Goal: Task Accomplishment & Management: Manage account settings

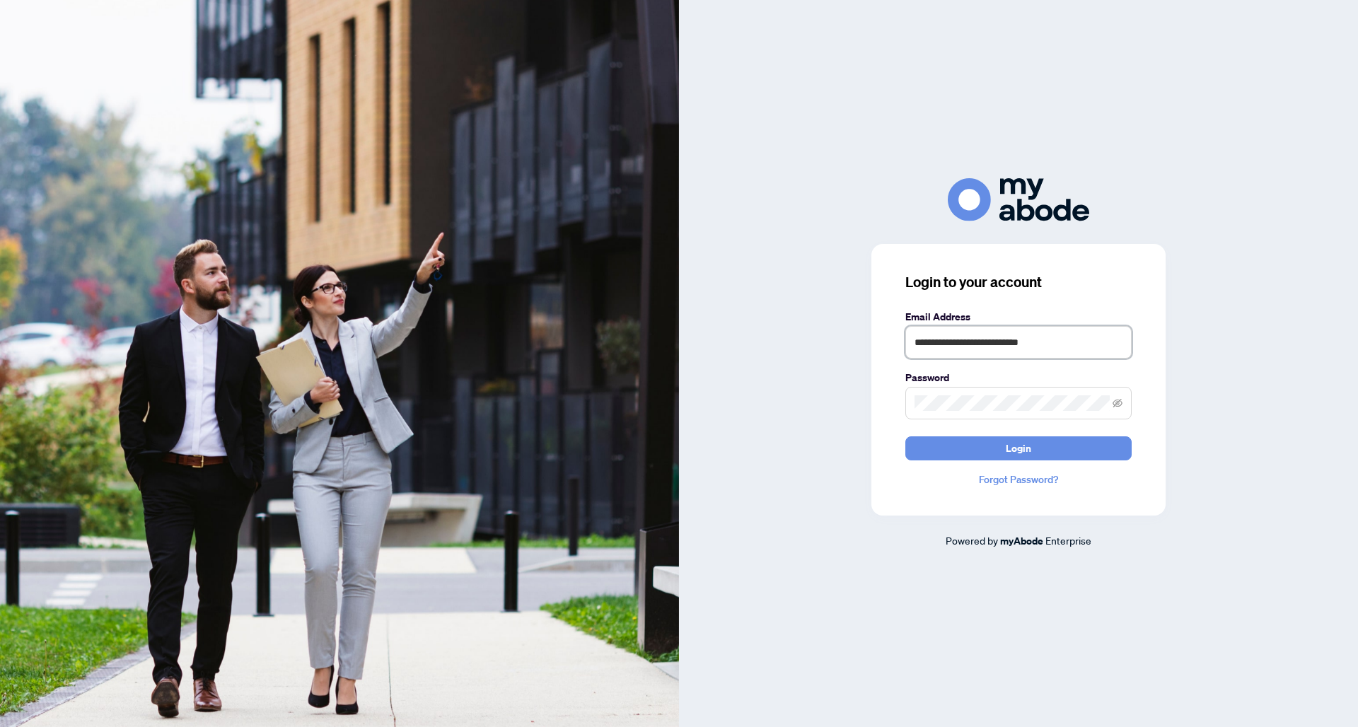
type input "**********"
click at [1033, 450] on button "Login" at bounding box center [1018, 448] width 226 height 24
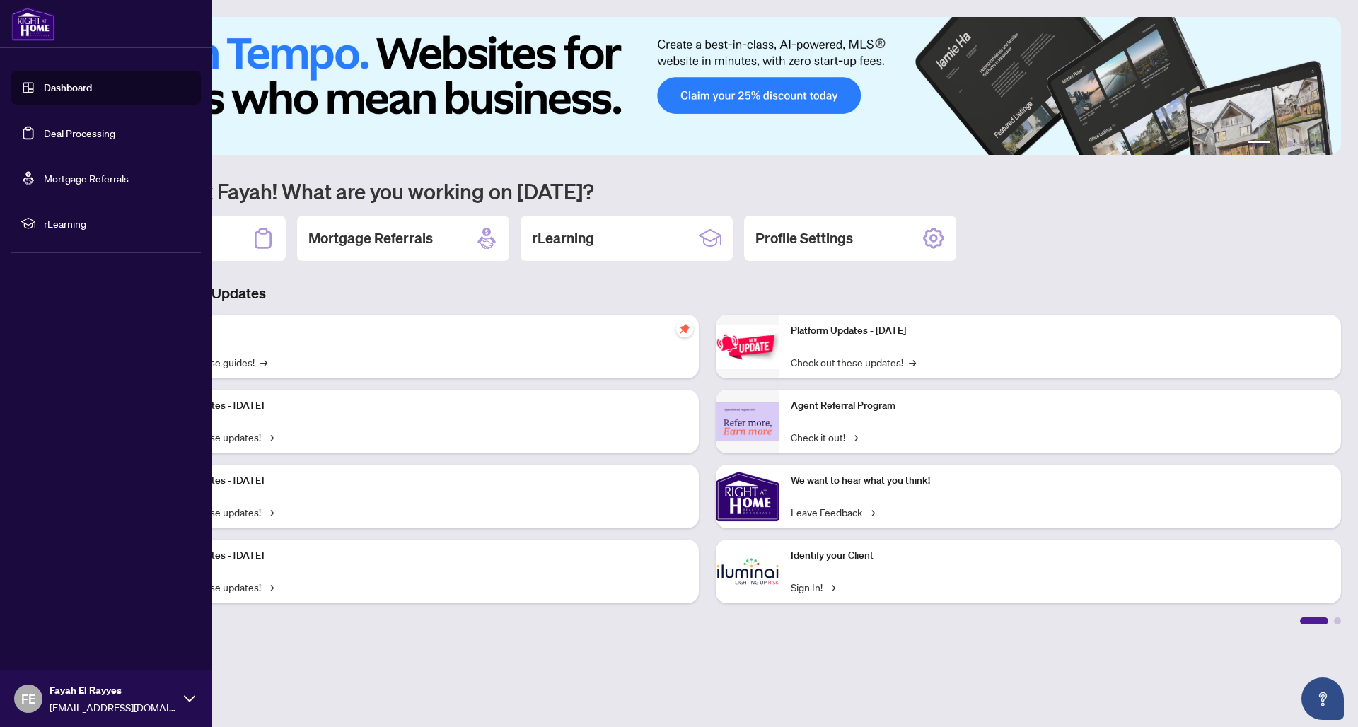
click at [69, 134] on link "Deal Processing" at bounding box center [79, 133] width 71 height 13
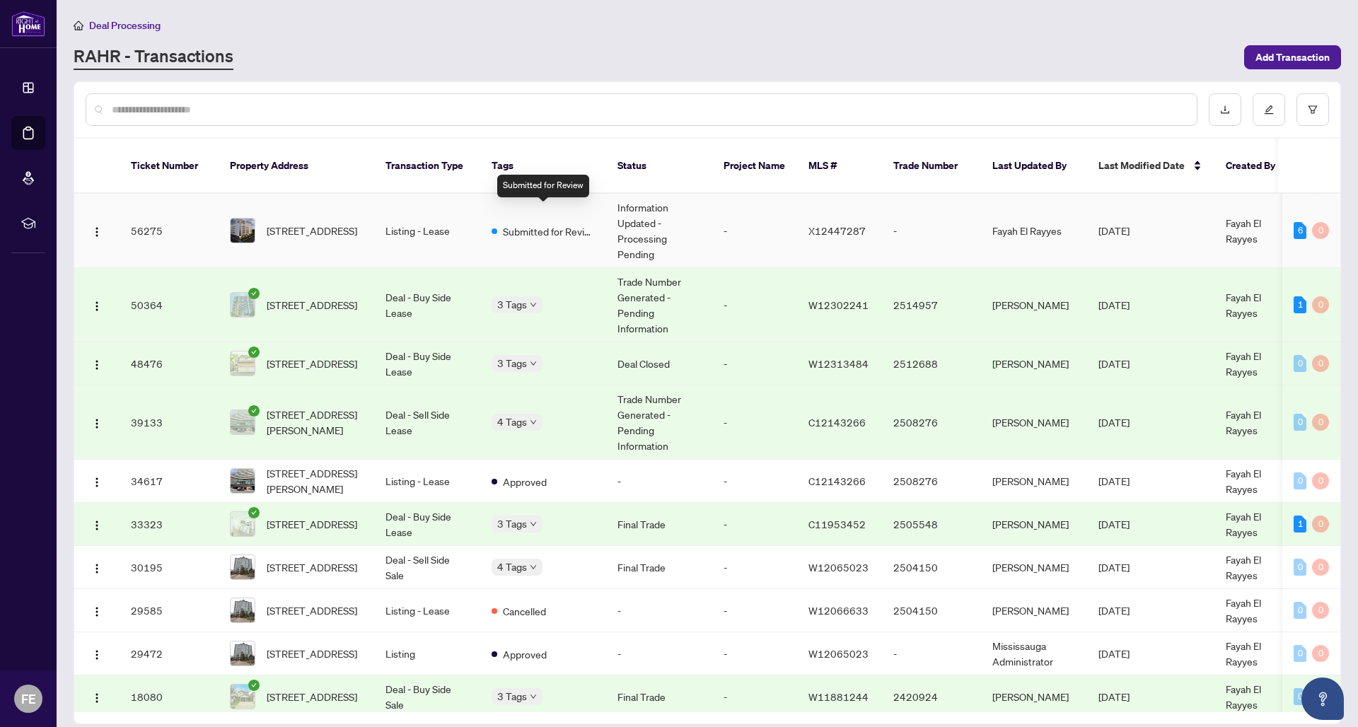
click at [503, 224] on span "Submitted for Review" at bounding box center [549, 232] width 92 height 16
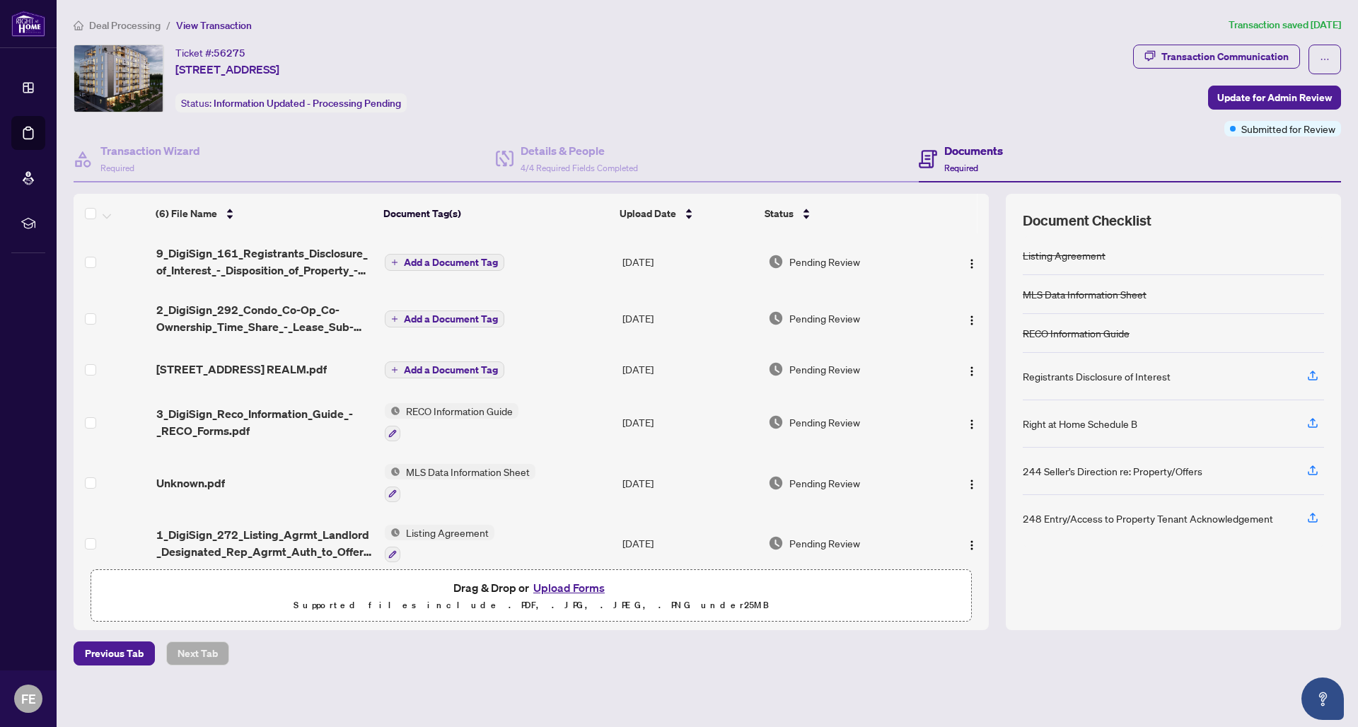
click at [569, 591] on button "Upload Forms" at bounding box center [569, 588] width 80 height 18
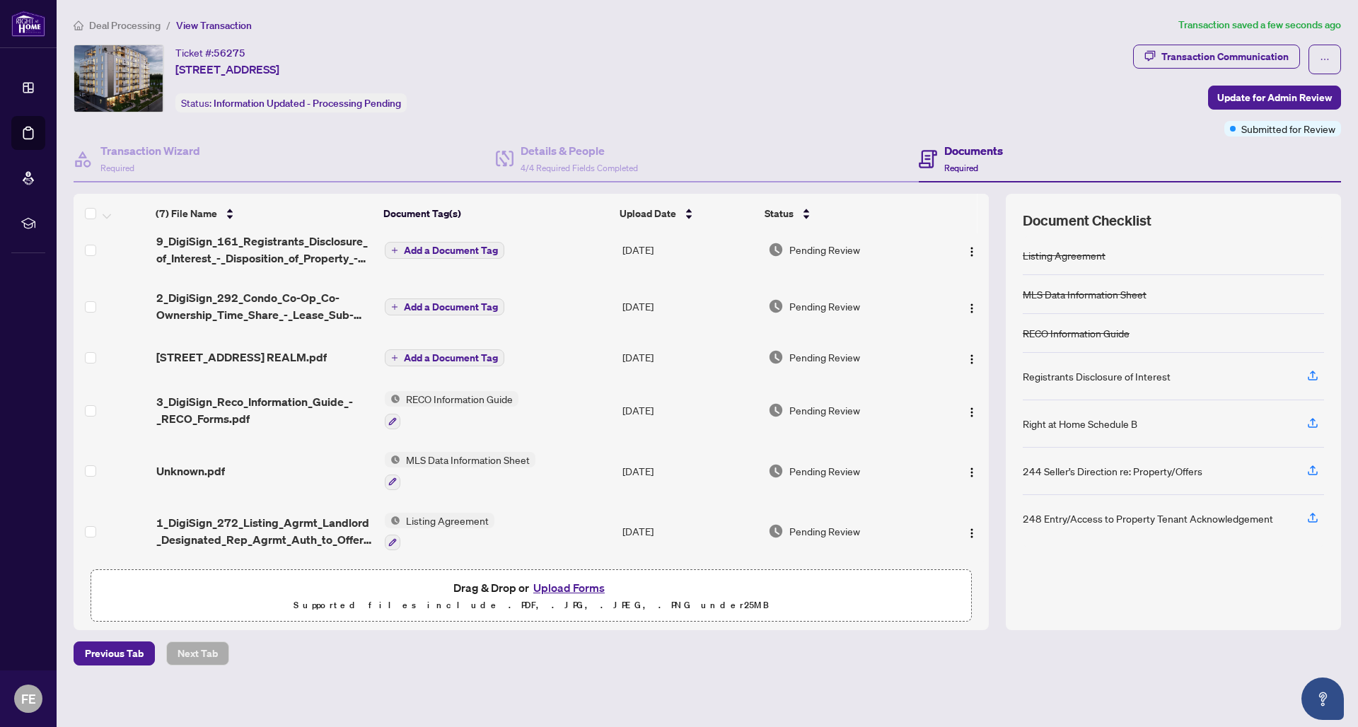
scroll to position [74, 0]
click at [966, 528] on img "button" at bounding box center [971, 533] width 11 height 11
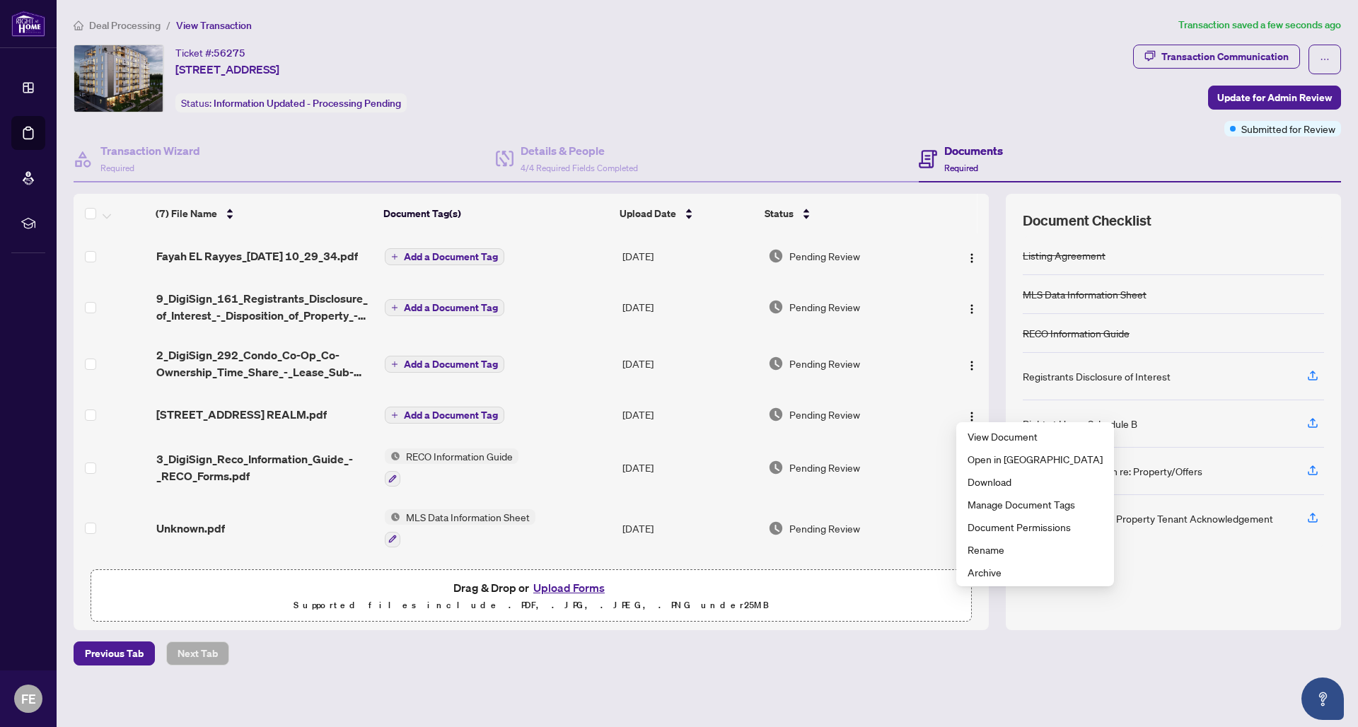
scroll to position [0, 0]
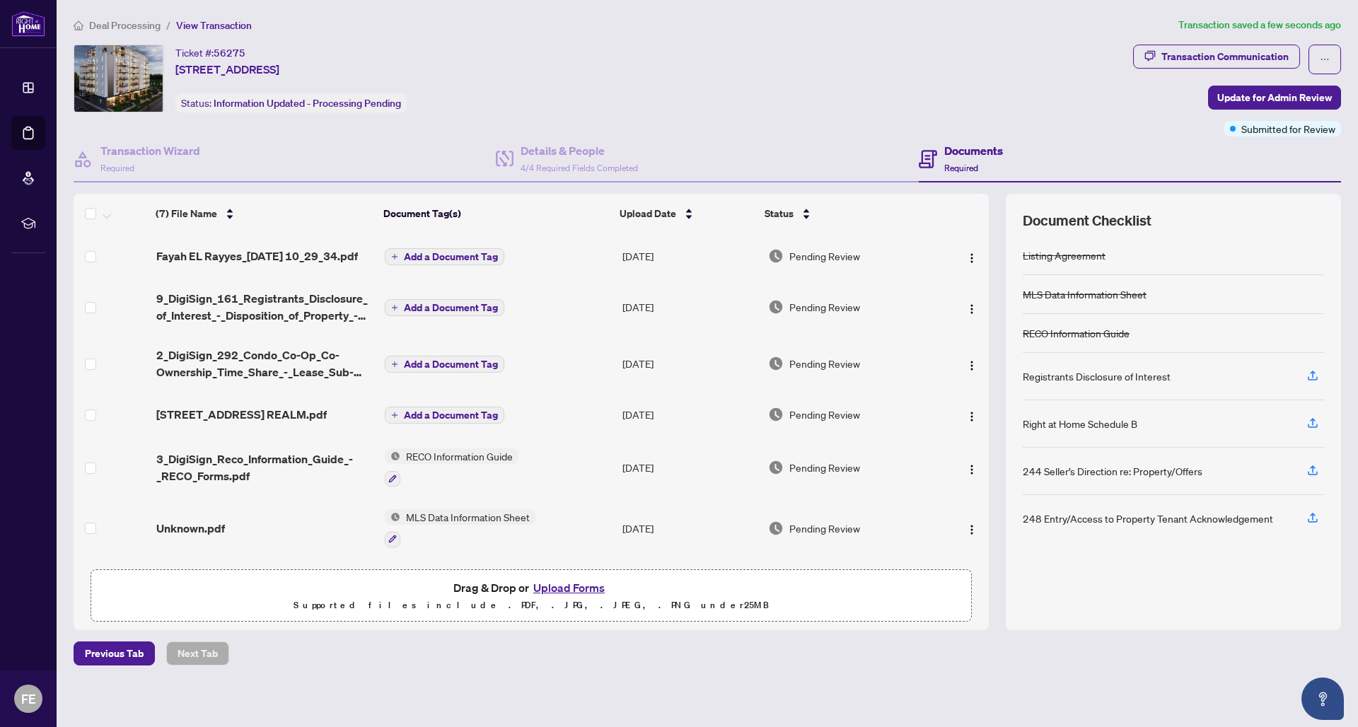
click at [828, 371] on span "Pending Review" at bounding box center [824, 364] width 71 height 16
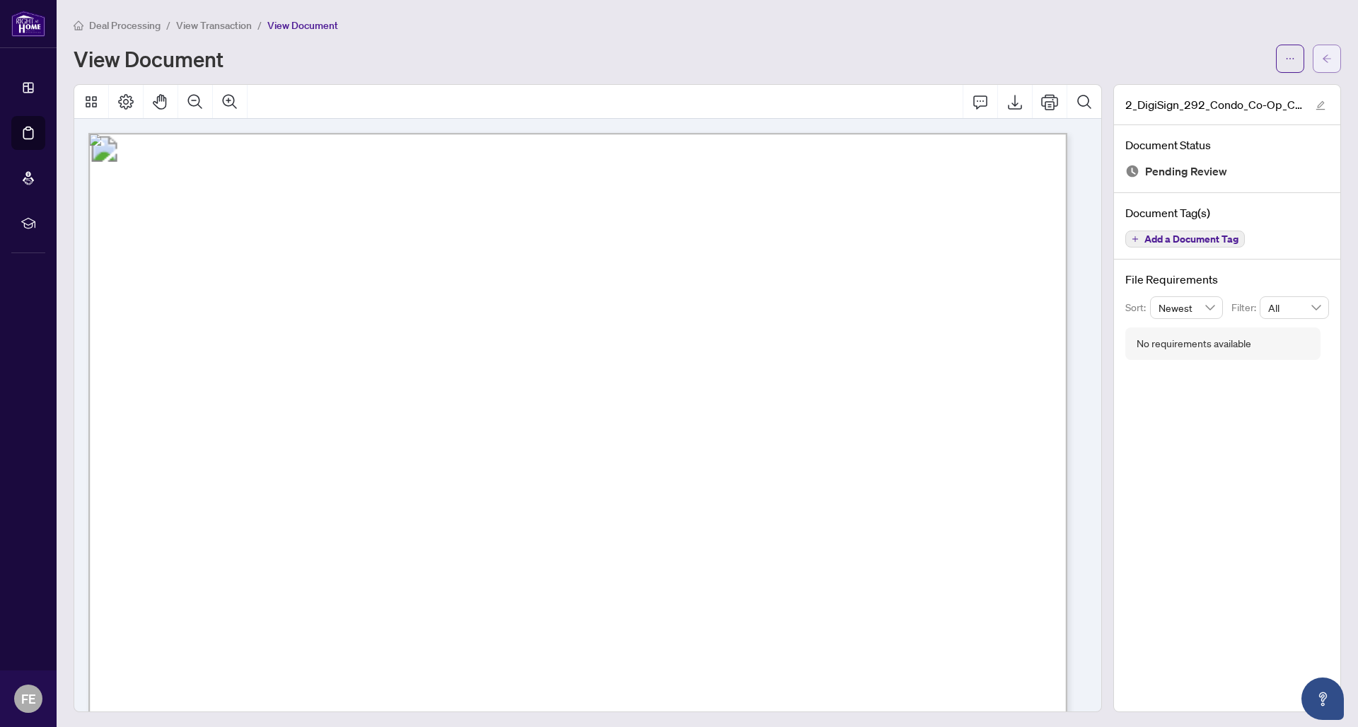
click at [1322, 50] on span "button" at bounding box center [1327, 58] width 10 height 23
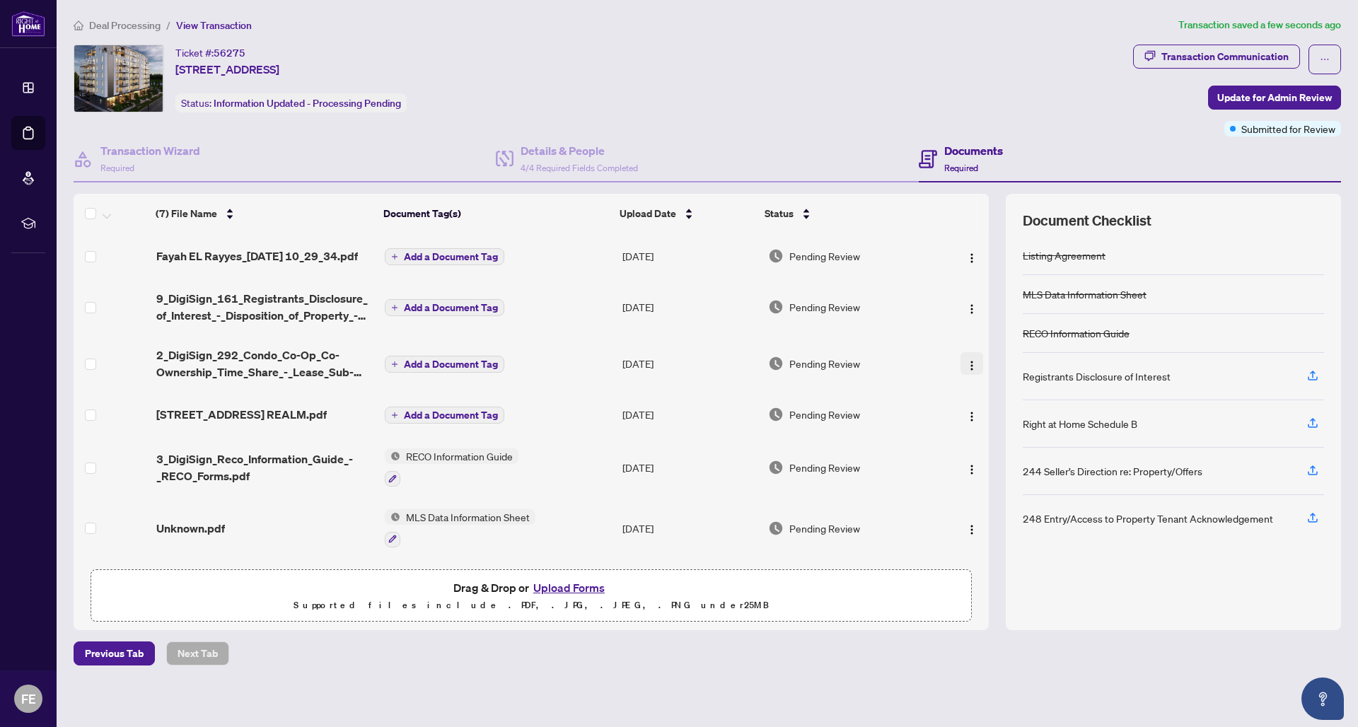
click at [966, 371] on img "button" at bounding box center [971, 365] width 11 height 11
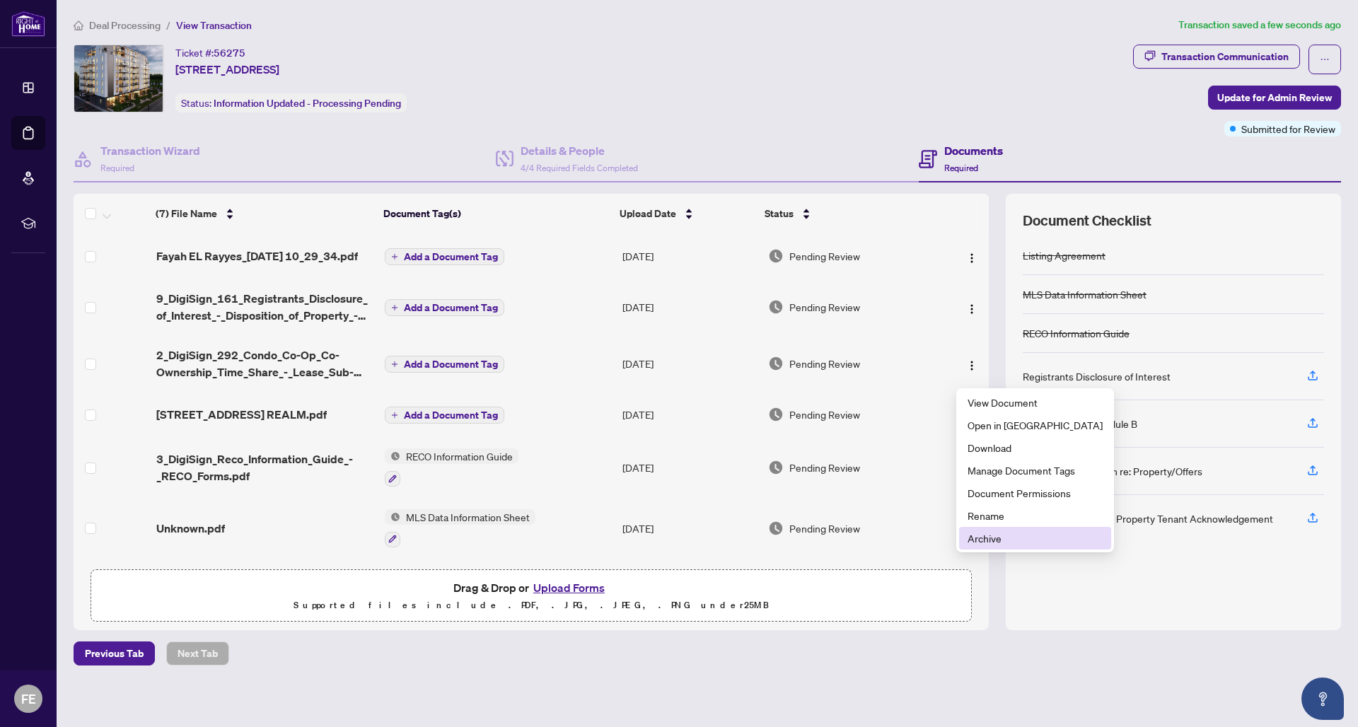
click at [1000, 535] on span "Archive" at bounding box center [1035, 538] width 135 height 16
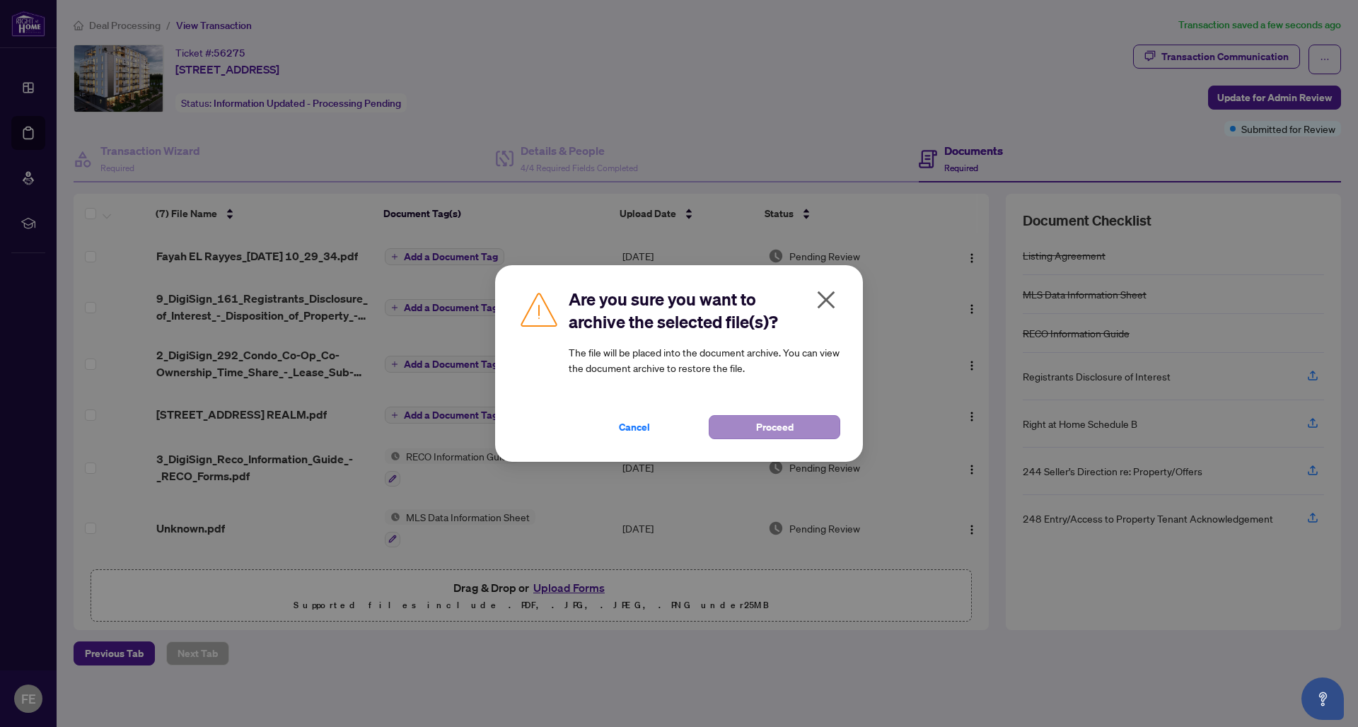
click at [782, 421] on span "Proceed" at bounding box center [774, 427] width 37 height 23
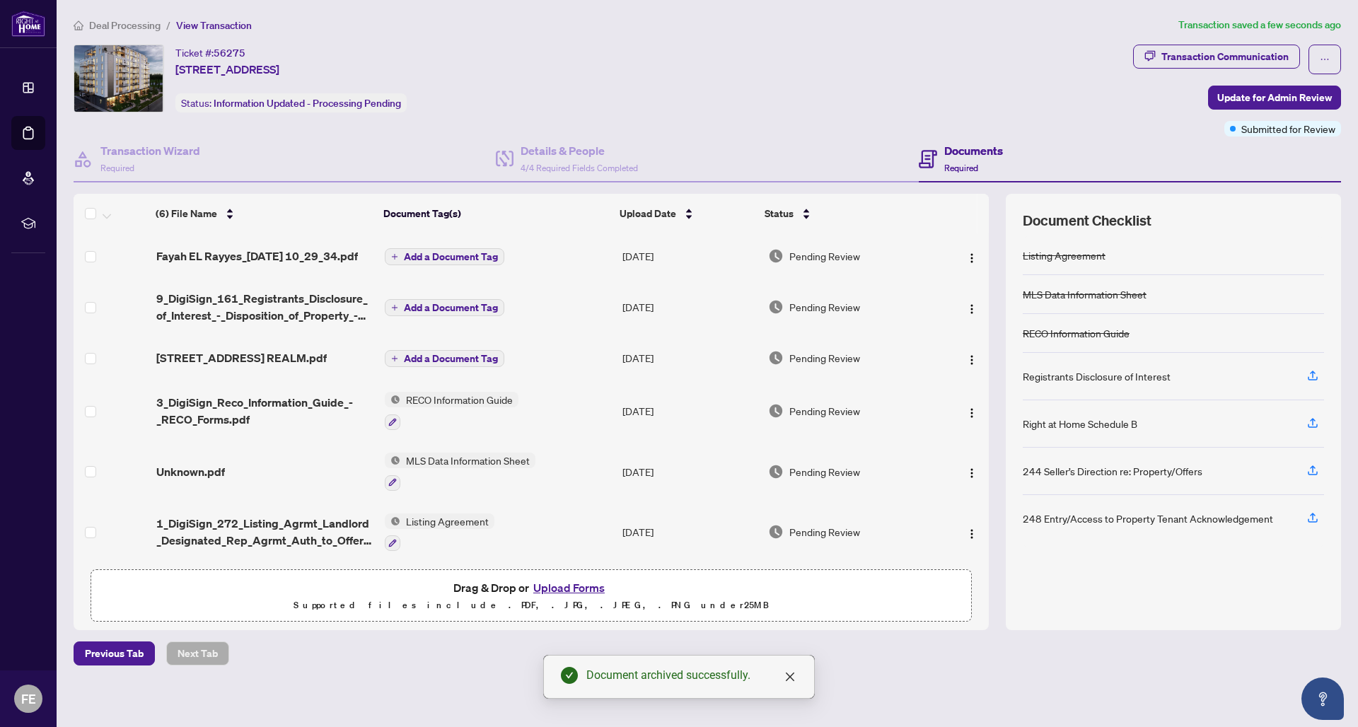
click at [467, 257] on span "Add a Document Tag" at bounding box center [451, 257] width 94 height 10
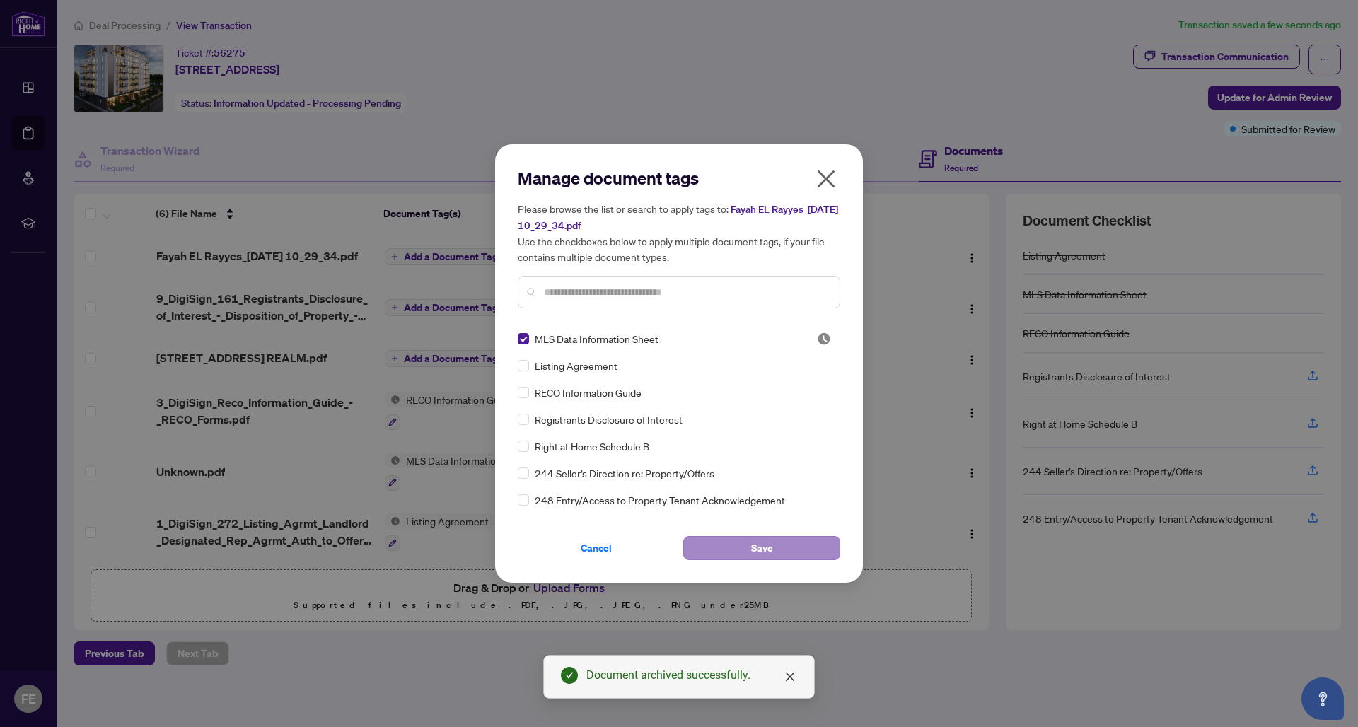
drag, startPoint x: 779, startPoint y: 547, endPoint x: 719, endPoint y: 545, distance: 59.5
click at [779, 547] on button "Save" at bounding box center [761, 548] width 157 height 24
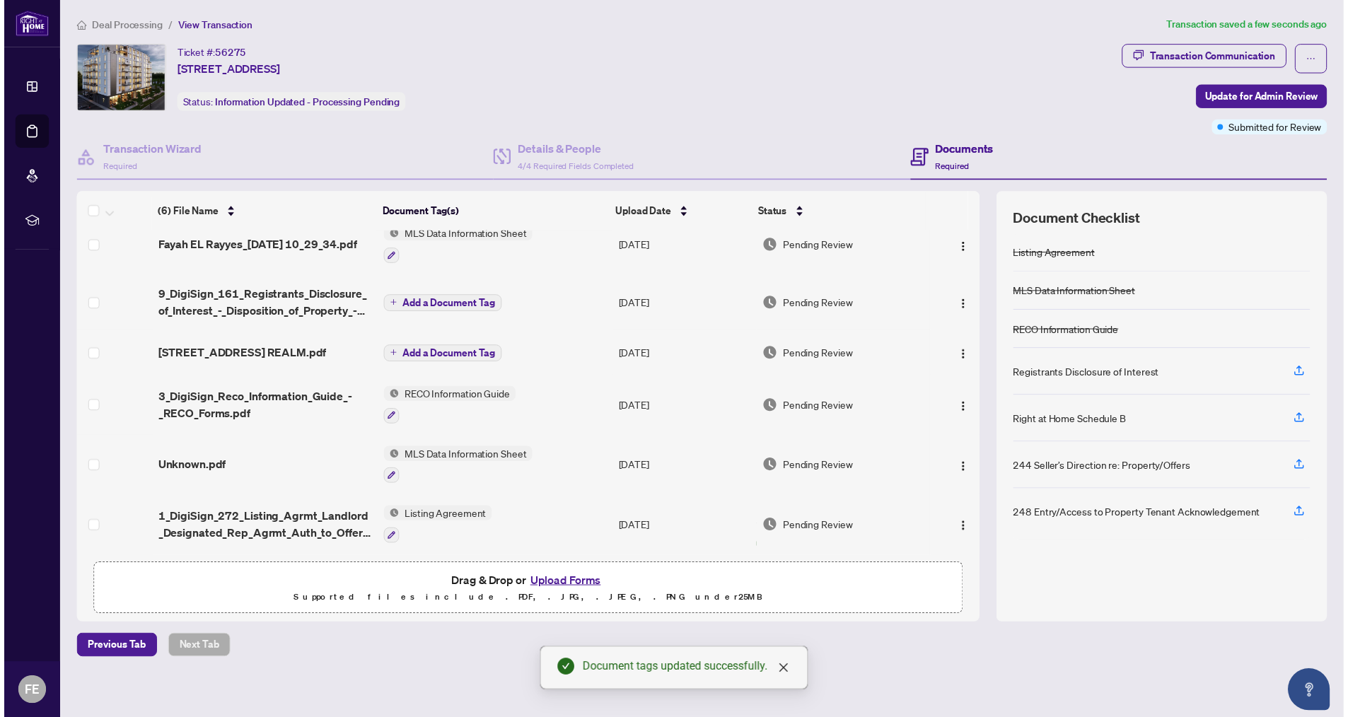
scroll to position [21, 0]
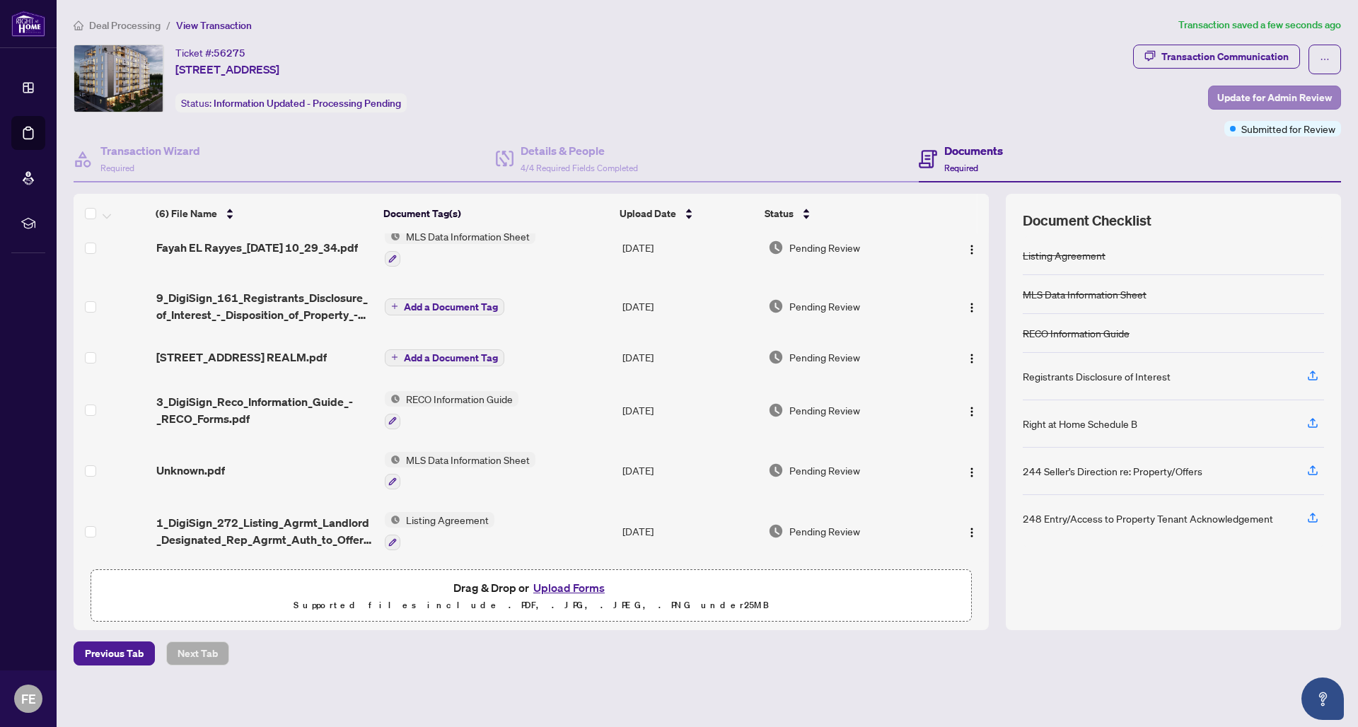
click at [1289, 94] on span "Update for Admin Review" at bounding box center [1274, 97] width 115 height 23
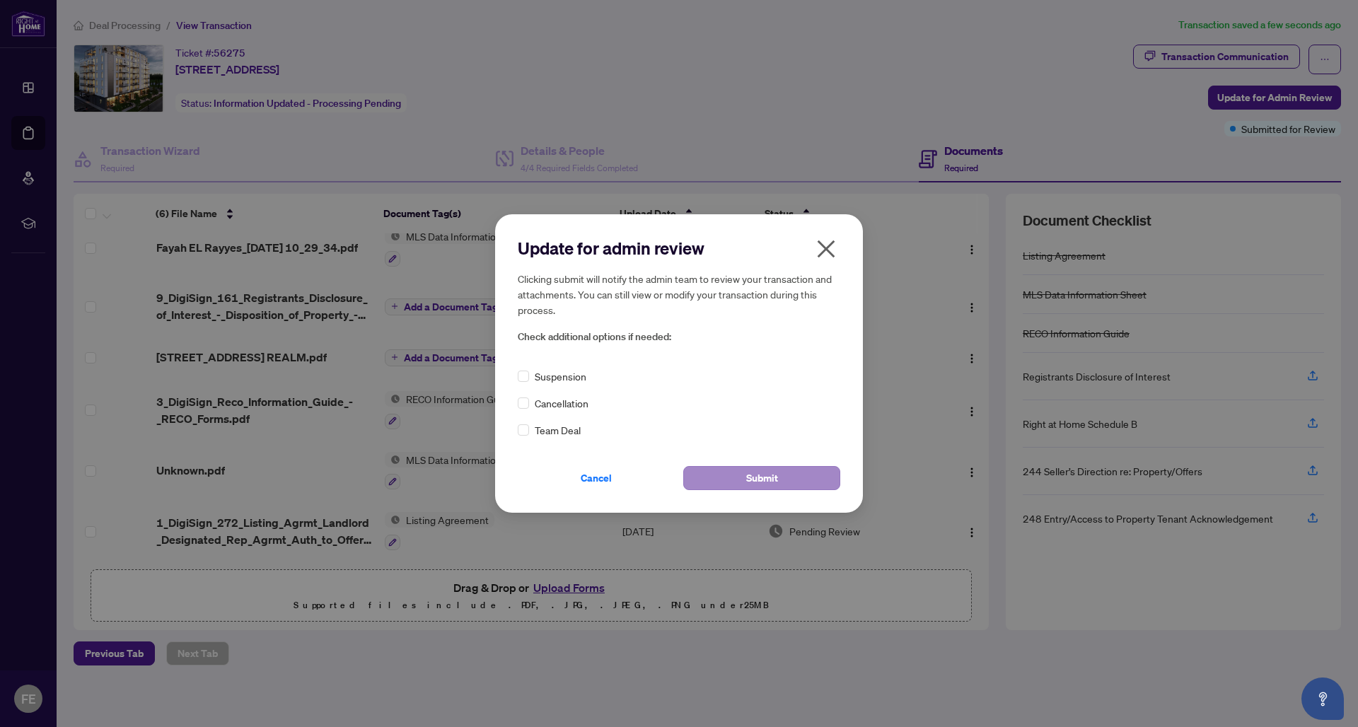
click at [757, 478] on span "Submit" at bounding box center [762, 478] width 32 height 23
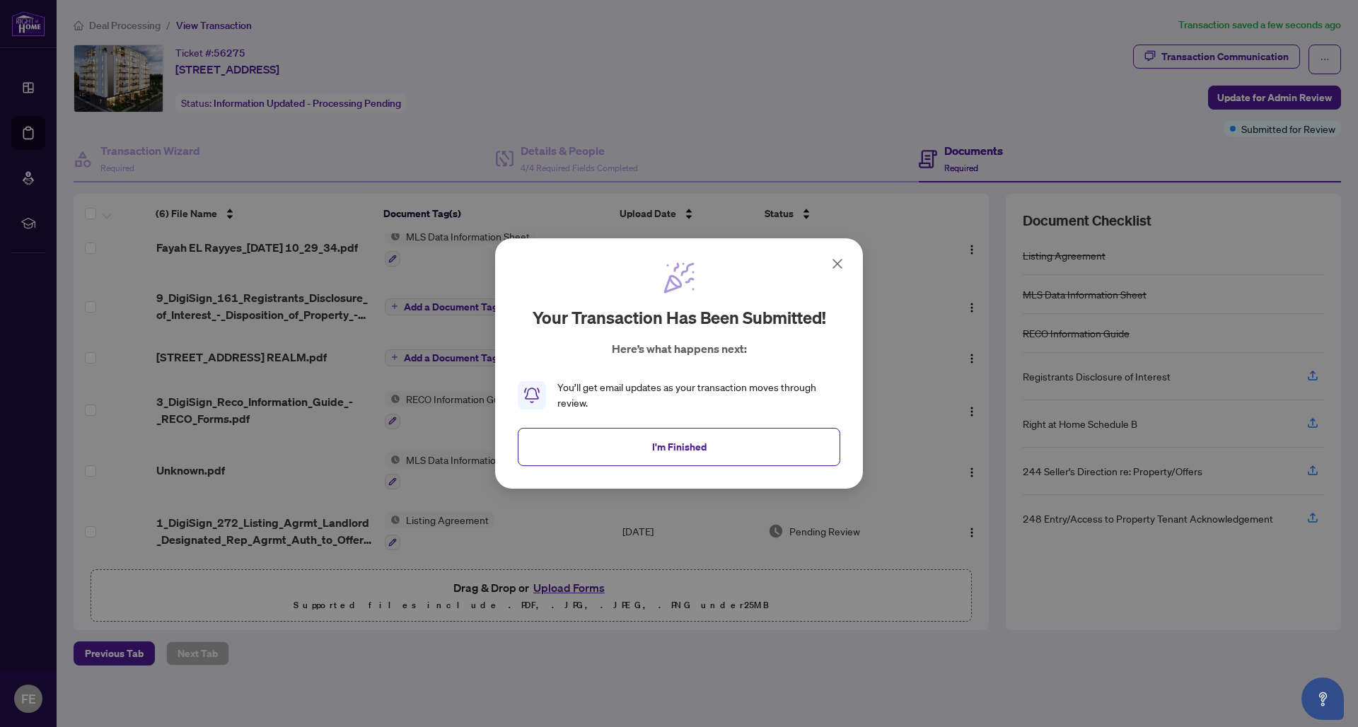
click at [689, 443] on span "I'm Finished" at bounding box center [679, 447] width 54 height 23
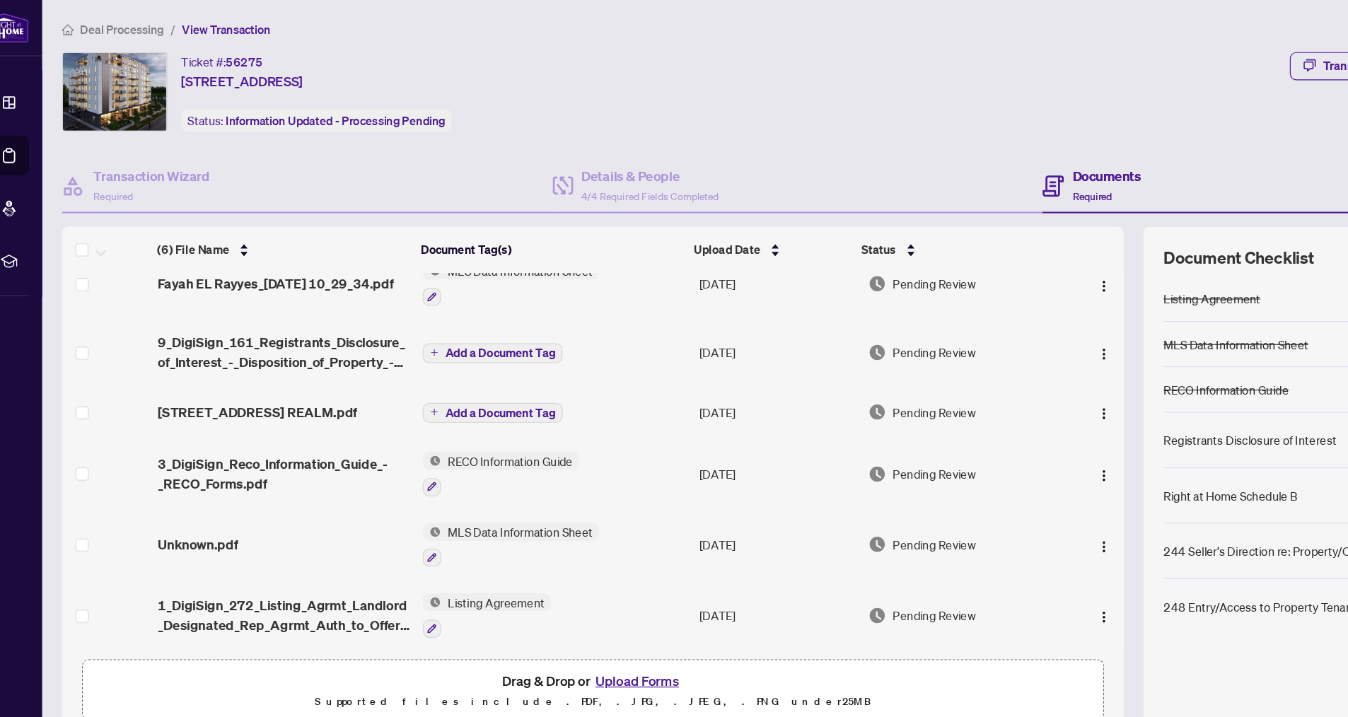
scroll to position [0, 0]
